Goal: Transaction & Acquisition: Download file/media

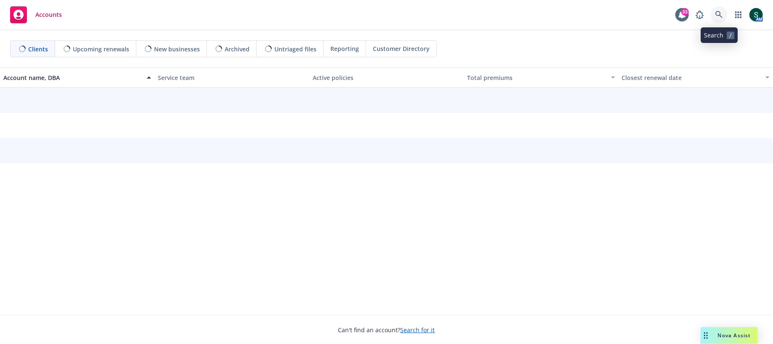
click at [717, 14] on icon at bounding box center [719, 15] width 8 height 8
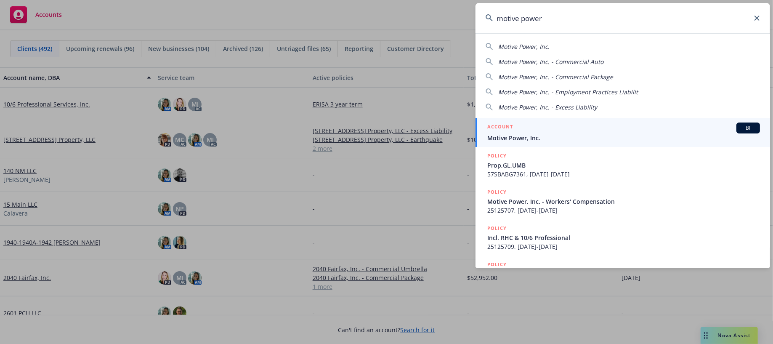
type input "motive power"
click at [523, 134] on span "Motive Power, Inc." at bounding box center [623, 137] width 273 height 9
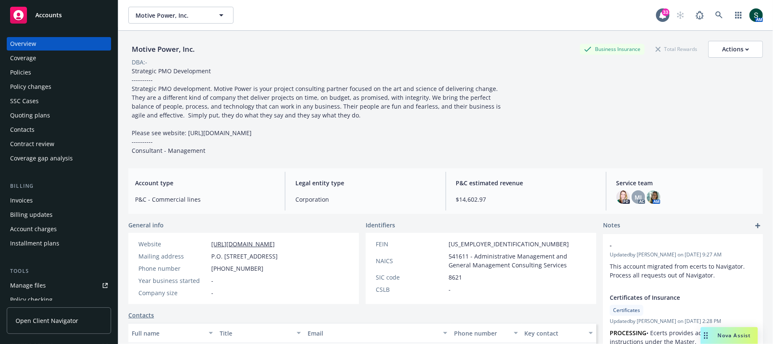
click at [69, 69] on div "Policies" at bounding box center [59, 72] width 98 height 13
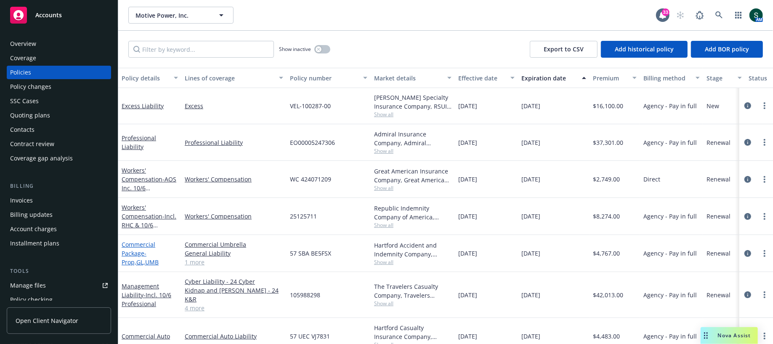
click at [134, 244] on link "Commercial Package - Prop,GL,UMB" at bounding box center [140, 253] width 37 height 26
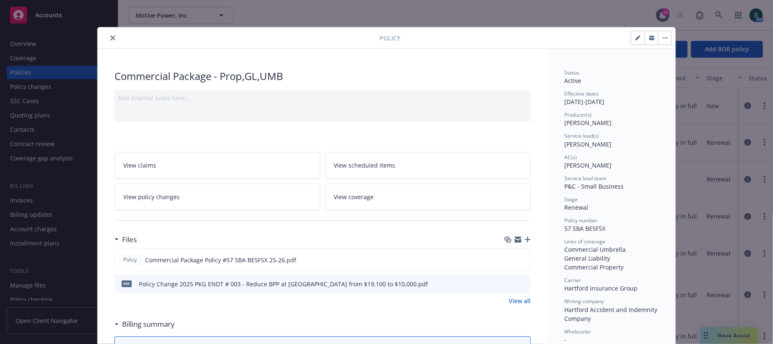
scroll to position [72, 0]
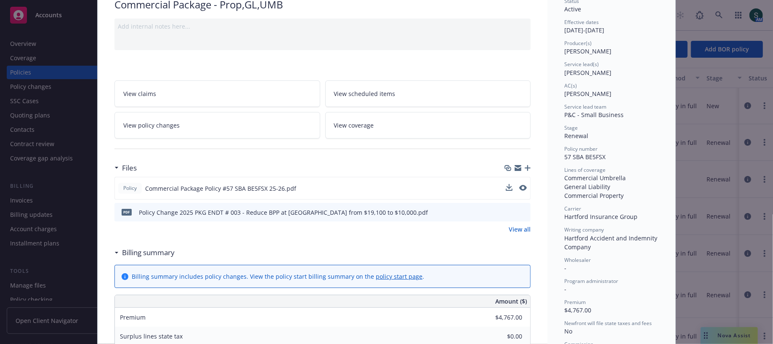
click at [505, 181] on div "Policy Commercial Package Policy #57 SBA BE5FSX 25-26.pdf" at bounding box center [322, 188] width 416 height 23
click at [501, 180] on div "Policy Commercial Package Policy #57 SBA BE5FSX 25-26.pdf" at bounding box center [322, 188] width 416 height 23
click at [508, 184] on icon "download file" at bounding box center [508, 187] width 7 height 7
